Goal: Find specific page/section: Find specific page/section

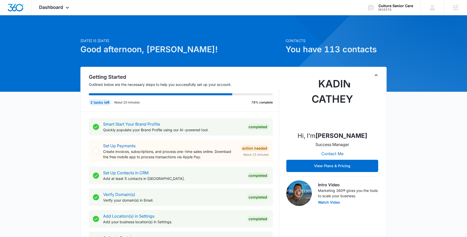
click at [217, 43] on p "Today is Wednesday, October 15th" at bounding box center [181, 40] width 202 height 5
click at [52, 3] on div "Dashboard Apps Reputation Websites Forms CRM Email Social POS Content Ads Intel…" at bounding box center [54, 7] width 47 height 15
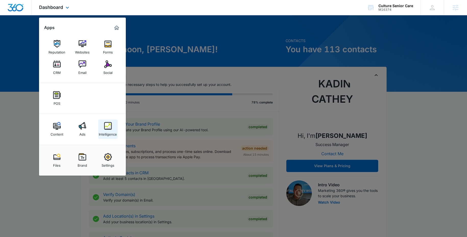
click at [107, 122] on img at bounding box center [108, 126] width 8 height 8
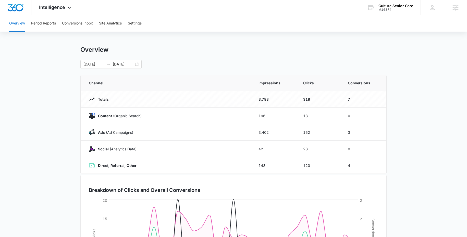
scroll to position [3, 0]
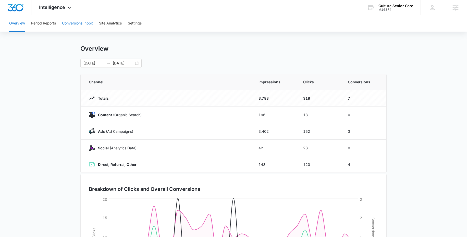
click at [80, 23] on button "Conversions Inbox" at bounding box center [77, 23] width 31 height 16
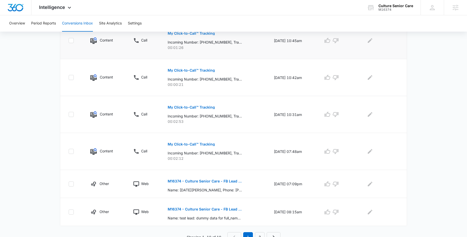
scroll to position [265, 0]
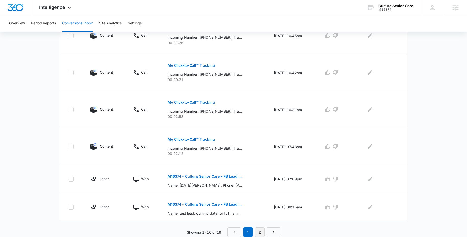
click at [260, 230] on link "2" at bounding box center [260, 233] width 10 height 10
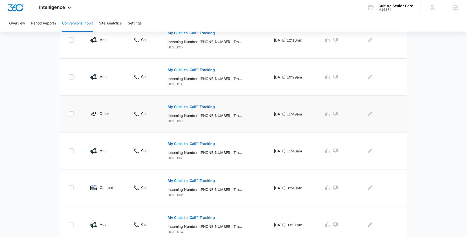
scroll to position [272, 0]
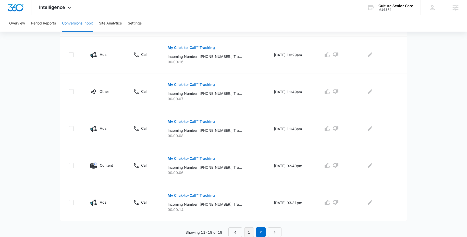
click at [247, 231] on link "1" at bounding box center [249, 233] width 10 height 10
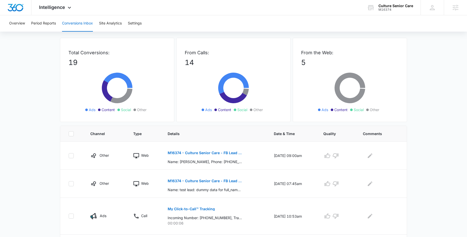
scroll to position [0, 0]
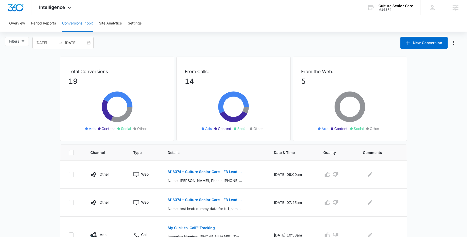
click at [238, 44] on div "Filters 09/15/2025 10/15/2025 New Conversion" at bounding box center [233, 43] width 467 height 12
click at [62, 7] on span "Intelligence" at bounding box center [52, 7] width 26 height 5
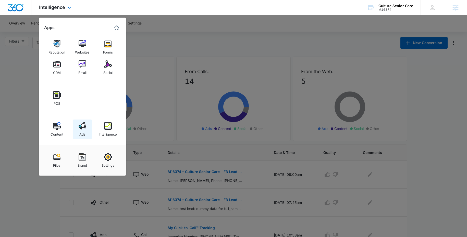
click at [78, 126] on link "Ads" at bounding box center [82, 129] width 19 height 19
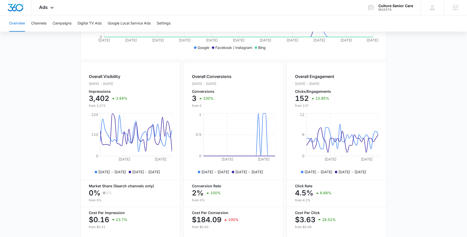
scroll to position [131, 0]
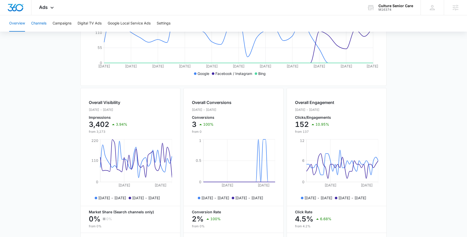
click at [36, 24] on button "Channels" at bounding box center [38, 23] width 15 height 16
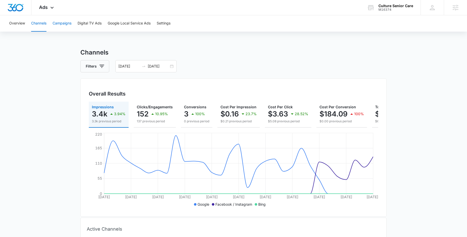
click at [54, 22] on button "Campaigns" at bounding box center [62, 23] width 19 height 16
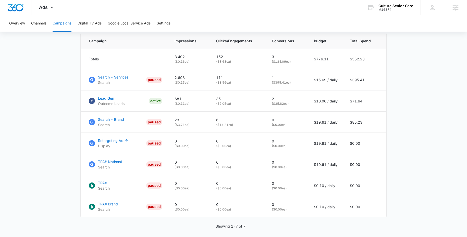
scroll to position [236, 0]
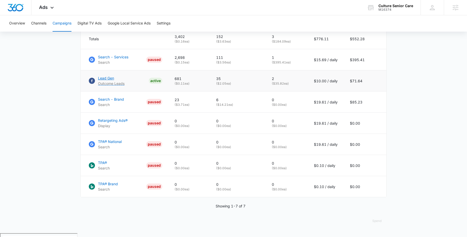
click at [104, 81] on p "Lead Gen" at bounding box center [111, 78] width 27 height 5
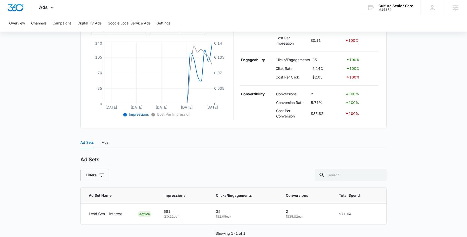
scroll to position [118, 0]
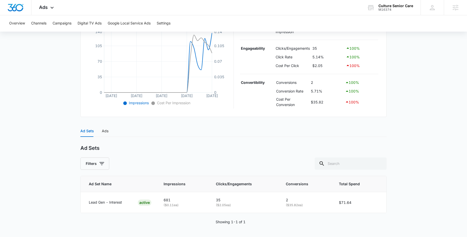
click at [47, 144] on main "Lead Gen | Active $10.00 daily , $71.64 Spent Overview 09/14/2025 10/14/2025 Co…" at bounding box center [233, 83] width 467 height 307
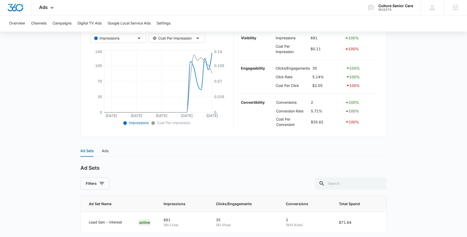
scroll to position [73, 0]
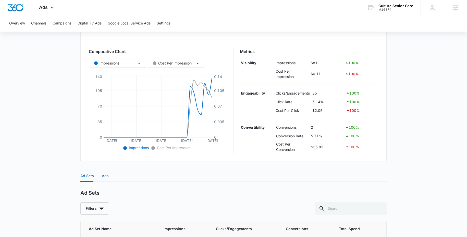
click at [104, 174] on div "Ads" at bounding box center [105, 176] width 7 height 6
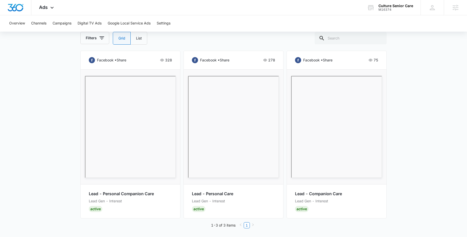
scroll to position [255, 0]
click at [47, 53] on main "Lead Gen | Active $10.00 daily , $71.64 Spent Overview 09/14/2025 10/14/2025 Co…" at bounding box center [233, 15] width 467 height 445
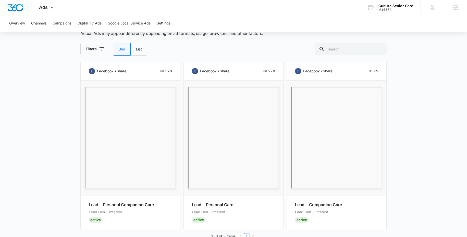
scroll to position [242, 0]
click at [141, 52] on label "List" at bounding box center [139, 50] width 17 height 13
click at [136, 51] on input "List" at bounding box center [136, 50] width 0 height 0
radio input "false"
radio input "true"
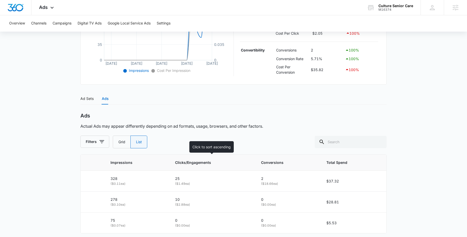
scroll to position [171, 0]
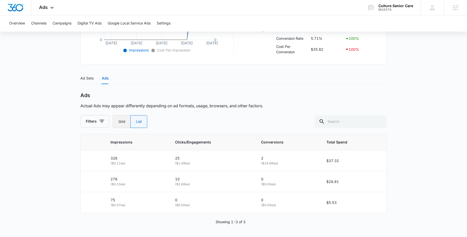
click at [122, 120] on label "Grid" at bounding box center [122, 121] width 18 height 13
click at [118, 122] on input "Grid" at bounding box center [118, 122] width 0 height 0
radio input "true"
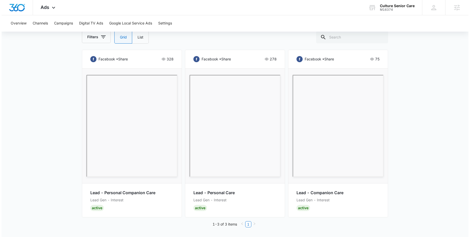
scroll to position [254, 0]
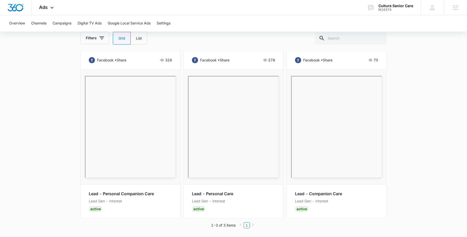
click at [62, 65] on main "Lead Gen | Active $10.00 daily , $71.64 Spent Overview 09/14/2025 10/14/2025 Co…" at bounding box center [233, 16] width 467 height 445
click at [71, 71] on main "Lead Gen | Active $10.00 daily , $71.64 Spent Overview 09/14/2025 10/14/2025 Co…" at bounding box center [233, 16] width 467 height 445
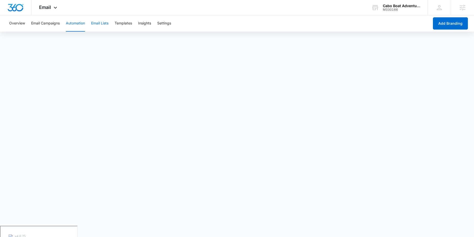
click at [103, 23] on button "Email Lists" at bounding box center [99, 23] width 17 height 16
